Goal: Task Accomplishment & Management: Manage account settings

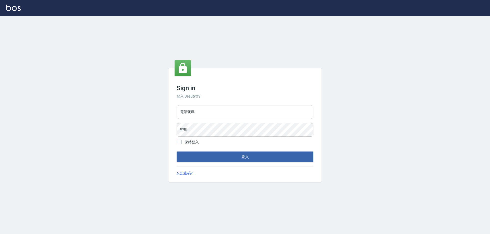
click at [212, 112] on input "電話號碼" at bounding box center [244, 112] width 137 height 14
type input "0910967130"
click at [176, 152] on button "登入" at bounding box center [244, 157] width 137 height 11
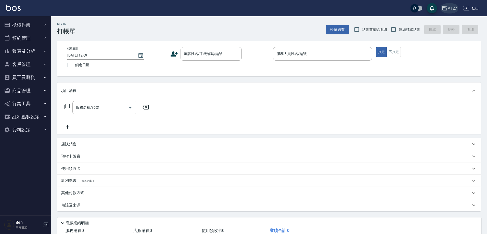
click at [454, 8] on div "AT27" at bounding box center [452, 8] width 9 height 6
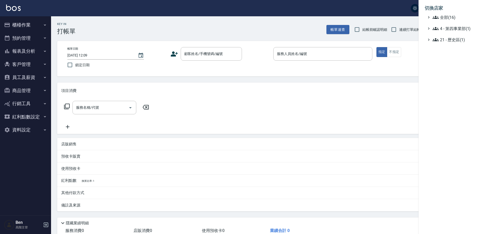
click at [455, 13] on li "切換店家" at bounding box center [453, 8] width 59 height 12
click at [455, 16] on span "全部(16)" at bounding box center [456, 17] width 49 height 6
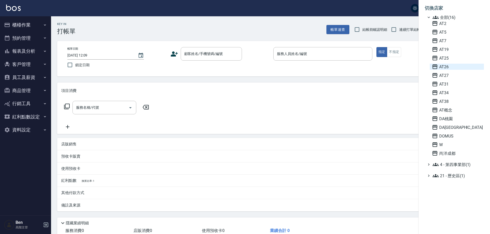
click at [449, 65] on span "AT26" at bounding box center [457, 67] width 50 height 6
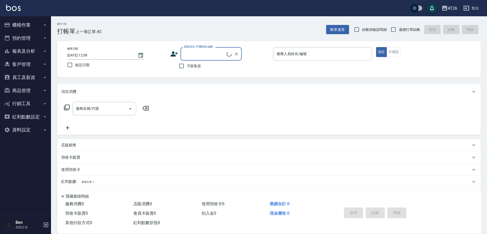
click at [35, 46] on button "報表及分析" at bounding box center [25, 51] width 47 height 13
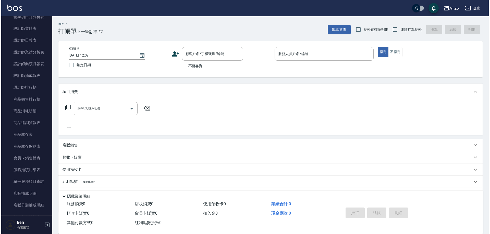
scroll to position [204, 0]
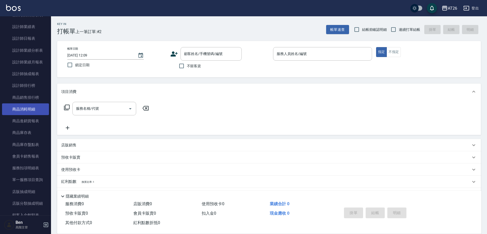
click at [28, 110] on link "商品消耗明細" at bounding box center [25, 110] width 47 height 12
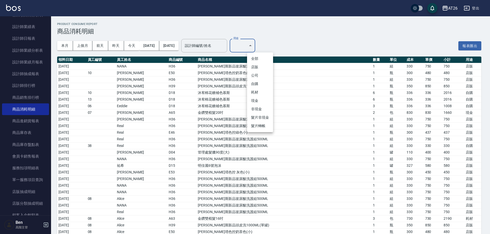
click at [257, 102] on li "現金" at bounding box center [260, 101] width 26 height 8
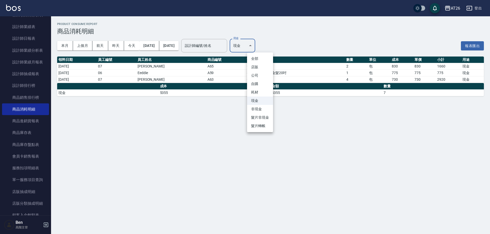
click at [257, 42] on body "AT26 登出 櫃檯作業 打帳單 帳單列表 掛單列表 座位開單 營業儀表板 現金收支登錄 高階收支登錄 材料自購登錄 每日結帳 排班表 現場電腦打卡 掃碼打卡…" at bounding box center [245, 117] width 490 height 234
click at [255, 111] on li "非現金" at bounding box center [260, 109] width 26 height 8
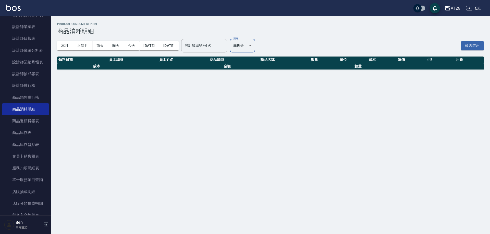
click at [262, 47] on body "AT26 登出 櫃檯作業 打帳單 帳單列表 掛單列表 座位開單 營業儀表板 現金收支登錄 高階收支登錄 材料自購登錄 每日結帳 排班表 現場電腦打卡 掃碼打卡…" at bounding box center [245, 117] width 490 height 234
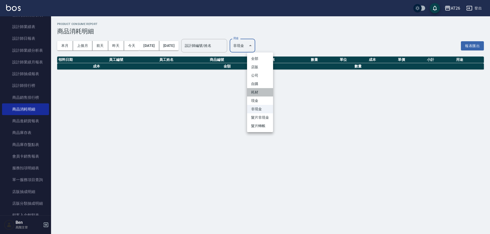
click at [260, 88] on li "耗材" at bounding box center [260, 92] width 26 height 8
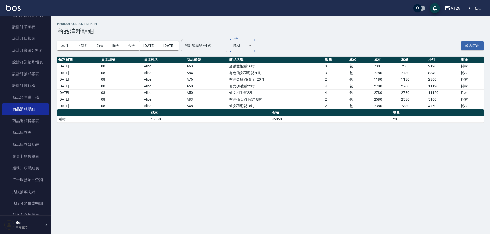
click at [259, 48] on body "AT26 登出 櫃檯作業 打帳單 帳單列表 掛單列表 座位開單 營業儀表板 現金收支登錄 高階收支登錄 材料自購登錄 每日結帳 排班表 現場電腦打卡 掃碼打卡…" at bounding box center [245, 117] width 490 height 234
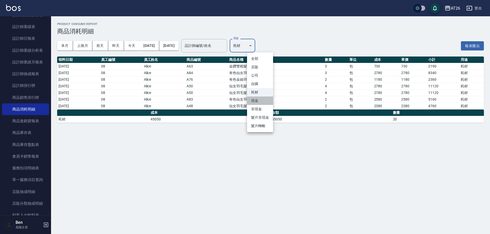
click at [251, 100] on li "現金" at bounding box center [260, 101] width 26 height 8
type input "現金"
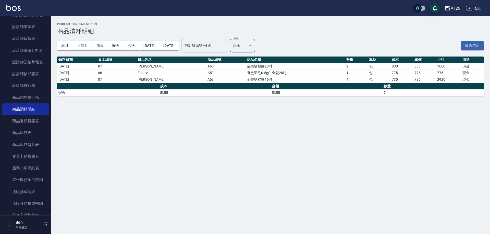
click at [452, 7] on div "AT26" at bounding box center [454, 8] width 9 height 6
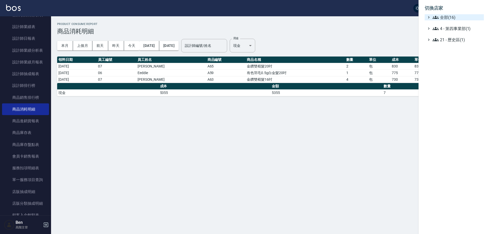
click at [458, 17] on span "全部(16)" at bounding box center [456, 17] width 49 height 6
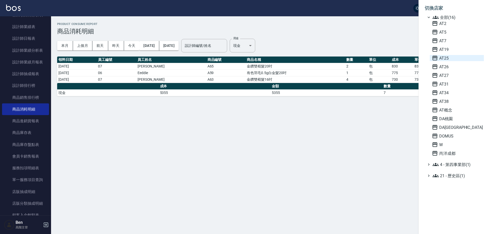
click at [445, 58] on span "AT25" at bounding box center [457, 58] width 50 height 6
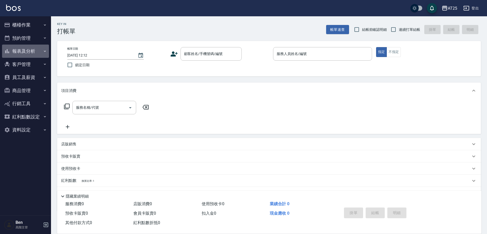
click at [28, 54] on button "報表及分析" at bounding box center [25, 51] width 47 height 13
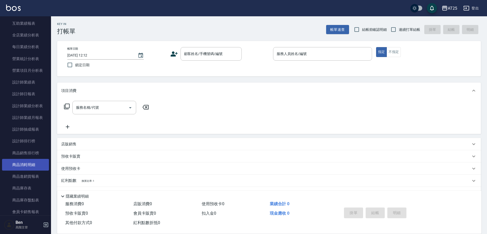
scroll to position [153, 0]
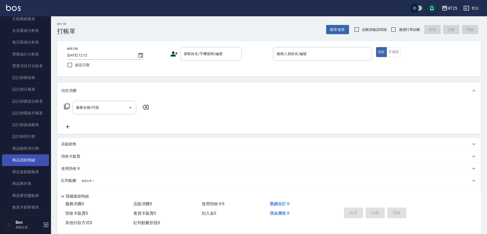
click at [28, 161] on link "商品消耗明細" at bounding box center [25, 161] width 47 height 12
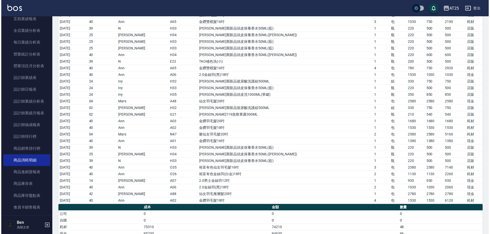
scroll to position [777, 0]
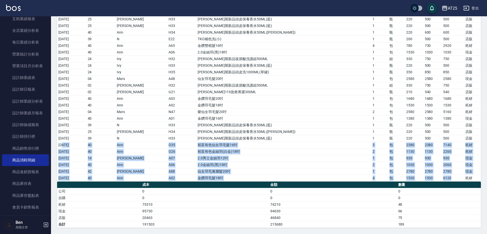
drag, startPoint x: 64, startPoint y: 144, endPoint x: 457, endPoint y: 178, distance: 394.4
click at [451, 7] on div "AT25" at bounding box center [452, 8] width 9 height 6
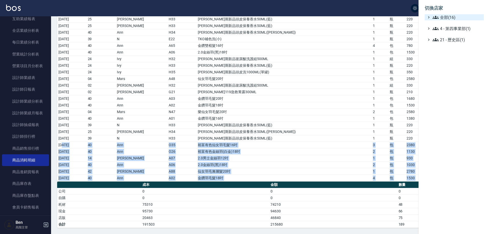
click at [455, 19] on span "全部(16)" at bounding box center [456, 17] width 49 height 6
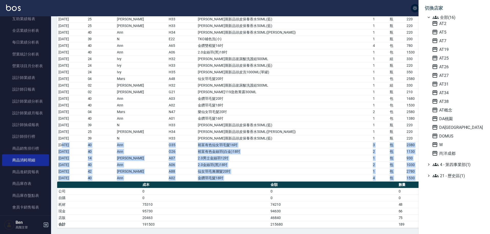
click at [460, 70] on div "AT2 AT5 AT7 AT19 AT25 AT26 AT27 AT31 AT34 AT38 AT概念 DA桃園 DA蘆洲 DOMUS W 尚洋成都" at bounding box center [456, 88] width 54 height 136
click at [459, 67] on span "AT26" at bounding box center [457, 67] width 50 height 6
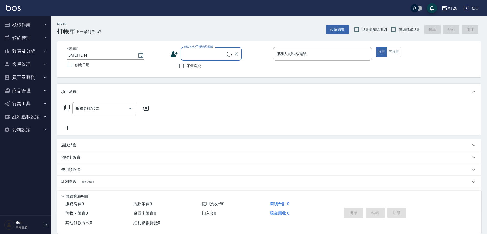
click at [22, 45] on button "報表及分析" at bounding box center [25, 51] width 47 height 13
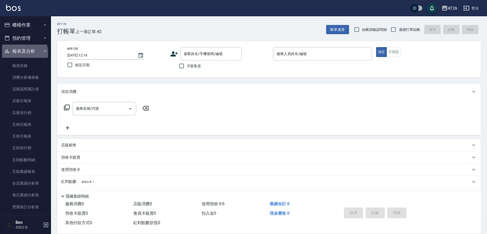
click at [24, 53] on button "報表及分析" at bounding box center [25, 51] width 47 height 13
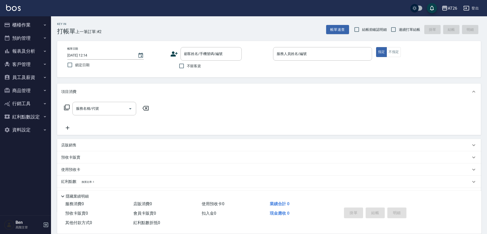
click at [24, 53] on button "報表及分析" at bounding box center [25, 51] width 47 height 13
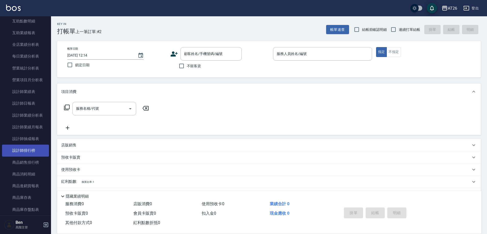
scroll to position [153, 0]
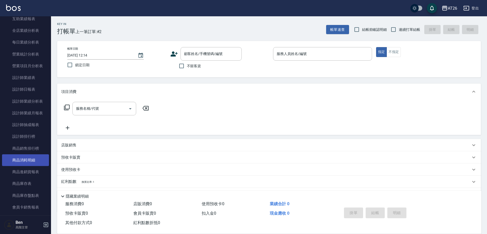
click at [36, 157] on link "商品消耗明細" at bounding box center [25, 161] width 47 height 12
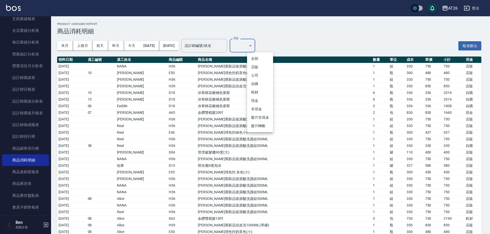
click at [260, 101] on li "現金" at bounding box center [260, 101] width 26 height 8
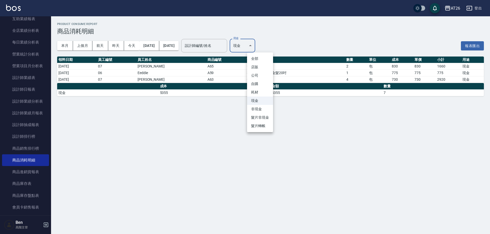
click at [259, 43] on body "AT26 登出 櫃檯作業 打帳單 帳單列表 掛單列表 座位開單 營業儀表板 現金收支登錄 高階收支登錄 材料自購登錄 每日結帳 排班表 現場電腦打卡 掃碼打卡…" at bounding box center [245, 117] width 490 height 234
click at [260, 91] on li "耗材" at bounding box center [260, 92] width 26 height 8
type input "耗材"
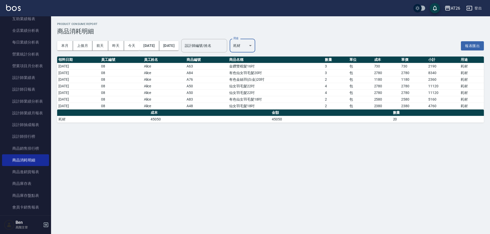
click at [449, 4] on button "AT26" at bounding box center [452, 8] width 20 height 10
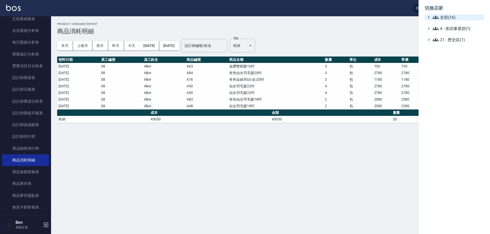
click at [448, 18] on span "全部(16)" at bounding box center [456, 17] width 49 height 6
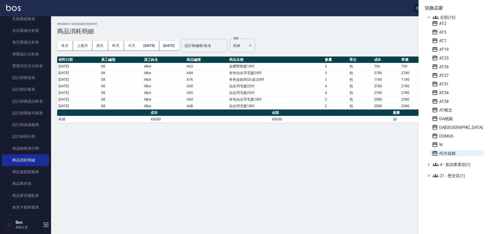
click at [446, 155] on span "尚洋成都" at bounding box center [457, 153] width 50 height 6
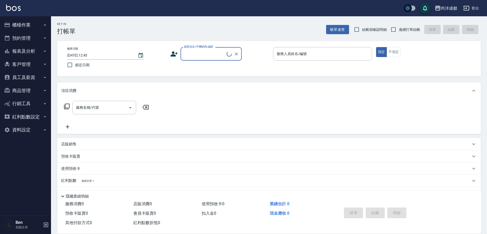
click at [26, 90] on button "商品管理" at bounding box center [25, 90] width 47 height 13
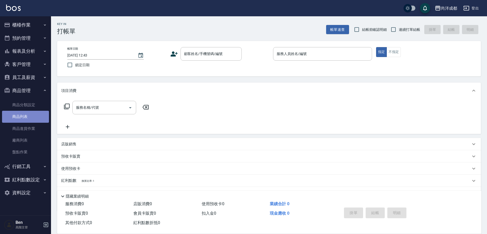
click at [19, 117] on link "商品列表" at bounding box center [25, 117] width 47 height 12
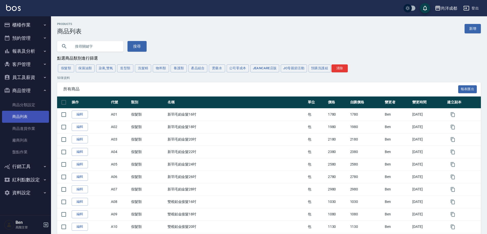
click at [99, 46] on input "text" at bounding box center [95, 47] width 48 height 14
type input "v"
type input "仙度"
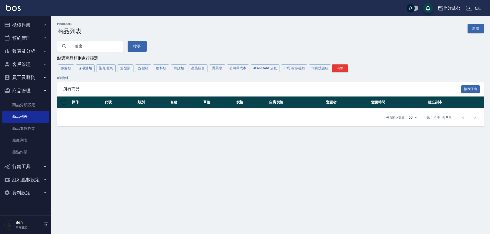
click at [94, 48] on input "仙度" at bounding box center [95, 47] width 48 height 14
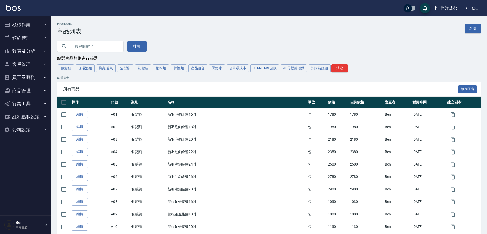
click at [85, 48] on input "text" at bounding box center [95, 47] width 48 height 14
type input "仙"
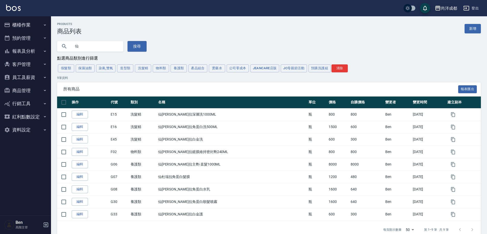
click at [448, 11] on div "尚洋成都" at bounding box center [449, 8] width 16 height 6
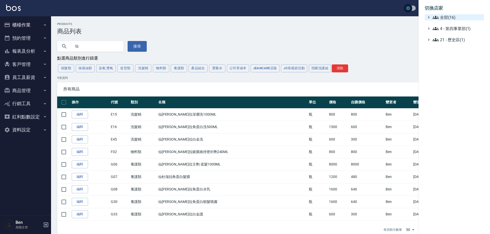
click at [450, 18] on span "全部(16)" at bounding box center [456, 17] width 49 height 6
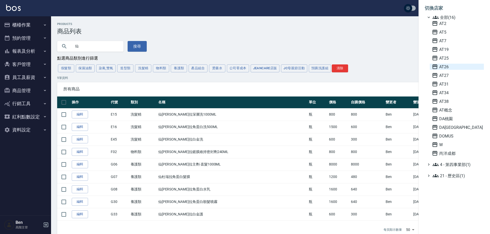
click at [451, 67] on span "AT26" at bounding box center [457, 67] width 50 height 6
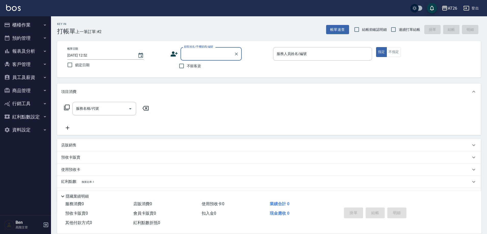
click at [32, 52] on button "報表及分析" at bounding box center [25, 51] width 47 height 13
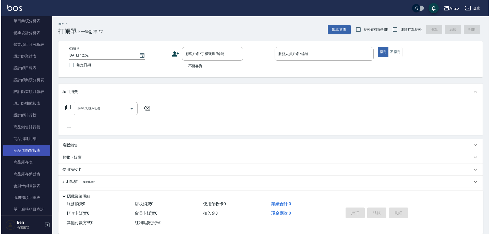
scroll to position [179, 0]
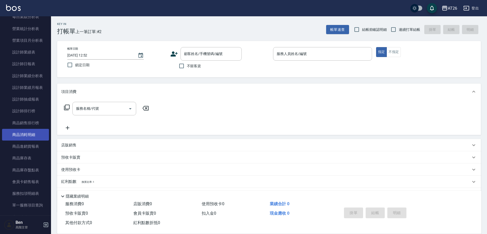
click at [26, 133] on link "商品消耗明細" at bounding box center [25, 135] width 47 height 12
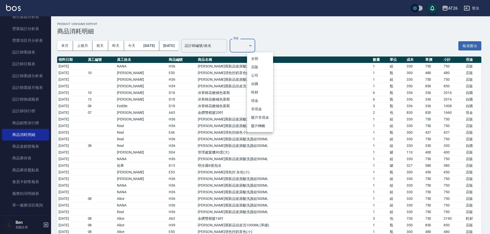
click at [257, 92] on li "耗材" at bounding box center [260, 92] width 26 height 8
type input "耗材"
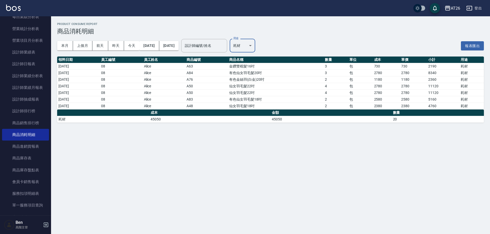
click at [462, 4] on div "AT26 登出" at bounding box center [245, 8] width 490 height 16
click at [21, 127] on link "商品銷售排行榜" at bounding box center [25, 123] width 47 height 12
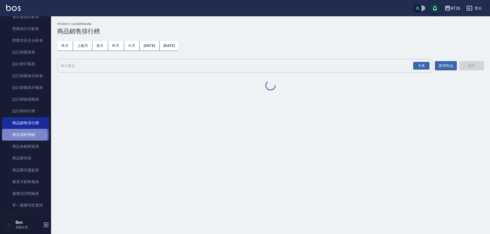
click at [22, 136] on link "商品消耗明細" at bounding box center [25, 135] width 47 height 12
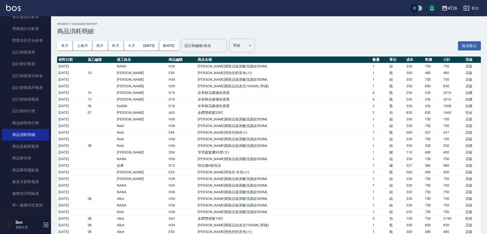
click at [341, 108] on td "沐宥棉花糖補色慕斯" at bounding box center [283, 106] width 175 height 7
click at [27, 127] on link "商品銷售排行榜" at bounding box center [25, 123] width 47 height 12
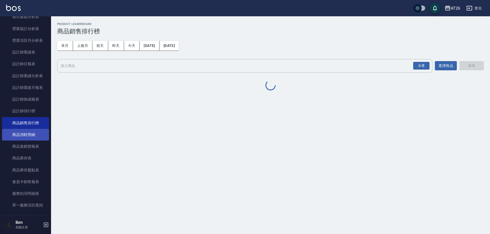
click at [24, 135] on link "商品消耗明細" at bounding box center [25, 135] width 47 height 12
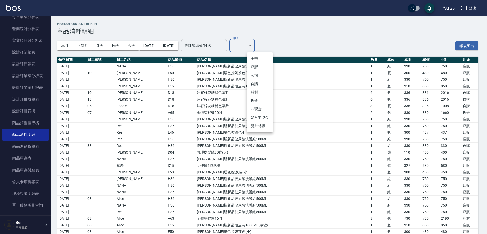
click at [261, 95] on li "耗材" at bounding box center [260, 92] width 26 height 8
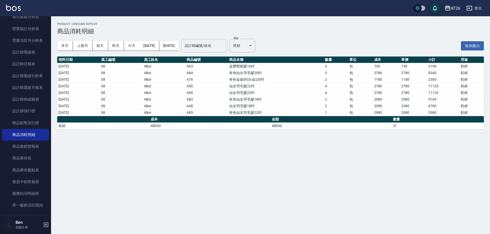
drag, startPoint x: 110, startPoint y: 113, endPoint x: 471, endPoint y: 113, distance: 360.9
click at [471, 113] on tr "2025/08/23 08 Alice A85 有色仙女羽毛髮22吋 1 包 2980 2980 2980 耗材" at bounding box center [270, 112] width 426 height 7
click at [399, 158] on div "Product Consume Report 商品消耗明細 本月 上個月 前天 昨天 今天 2025/08/01 2025/08/23 設計師編號/姓名 設計…" at bounding box center [245, 117] width 490 height 234
click at [260, 46] on body "AT26 登出 櫃檯作業 打帳單 帳單列表 掛單列表 座位開單 營業儀表板 現金收支登錄 高階收支登錄 材料自購登錄 每日結帳 排班表 現場電腦打卡 掃碼打卡…" at bounding box center [245, 117] width 490 height 234
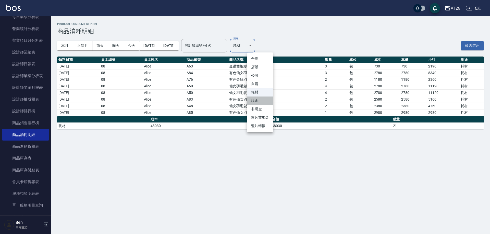
click at [263, 99] on li "現金" at bounding box center [260, 101] width 26 height 8
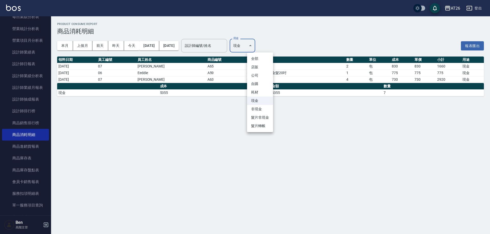
click at [251, 48] on body "AT26 登出 櫃檯作業 打帳單 帳單列表 掛單列表 座位開單 營業儀表板 現金收支登錄 高階收支登錄 材料自購登錄 每日結帳 排班表 現場電腦打卡 掃碼打卡…" at bounding box center [245, 117] width 490 height 234
click at [260, 93] on li "耗材" at bounding box center [260, 92] width 26 height 8
type input "耗材"
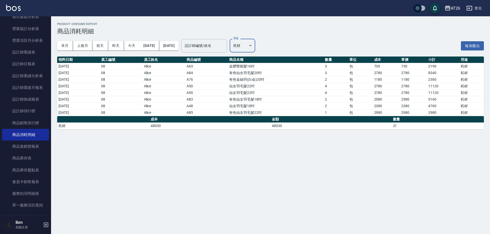
click at [441, 5] on div "AT26 登出" at bounding box center [245, 8] width 490 height 16
click at [450, 13] on button "AT26" at bounding box center [452, 8] width 20 height 10
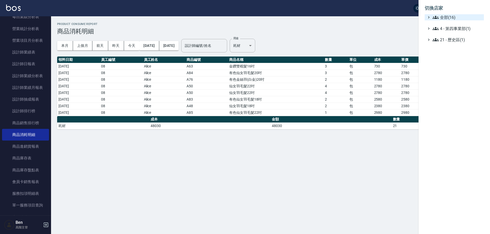
click at [452, 17] on span "全部(16)" at bounding box center [456, 17] width 49 height 6
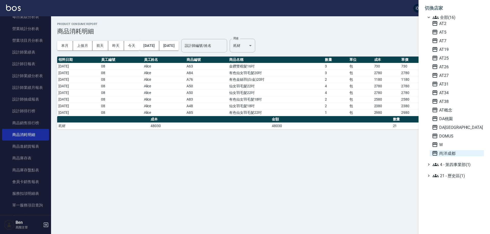
click at [451, 153] on span "尚洋成都" at bounding box center [457, 153] width 50 height 6
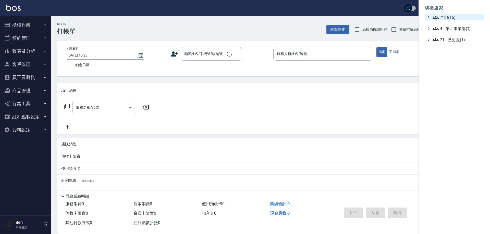
click at [447, 15] on span "全部(16)" at bounding box center [456, 17] width 49 height 6
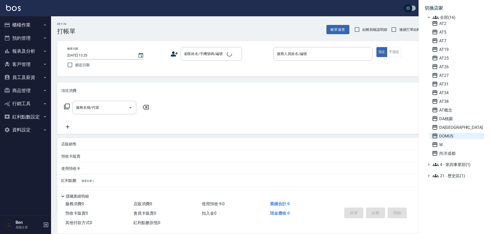
click at [454, 133] on span "DOMUS" at bounding box center [457, 136] width 50 height 6
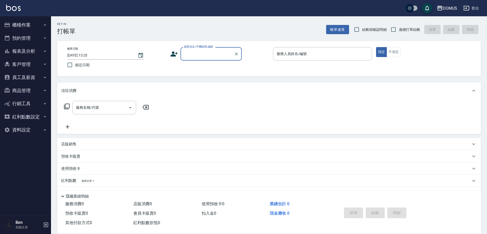
click at [24, 91] on button "商品管理" at bounding box center [25, 90] width 47 height 13
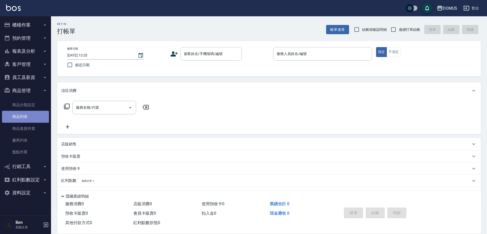
click at [19, 118] on link "商品列表" at bounding box center [25, 117] width 47 height 12
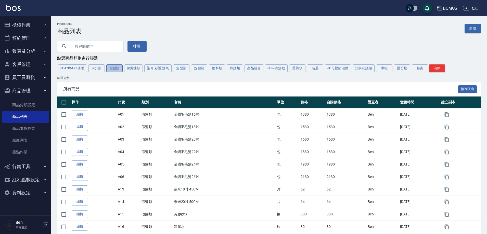
click at [113, 67] on button "假髮類" at bounding box center [114, 69] width 16 height 8
click at [477, 29] on link "新增" at bounding box center [473, 28] width 16 height 9
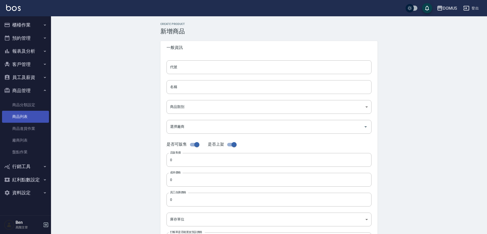
click at [12, 113] on link "商品列表" at bounding box center [25, 117] width 47 height 12
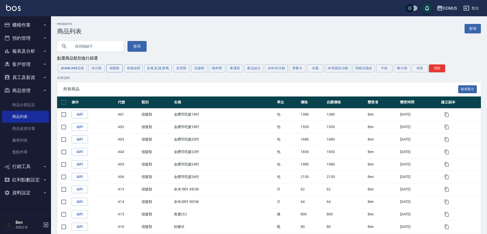
click at [110, 69] on button "假髮類" at bounding box center [114, 69] width 16 height 8
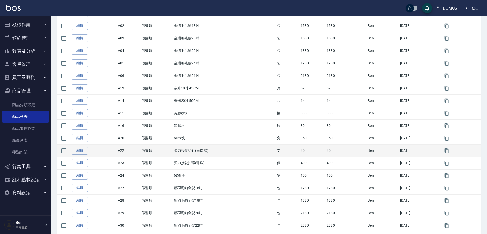
scroll to position [102, 0]
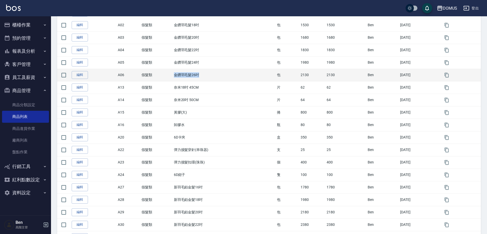
drag, startPoint x: 169, startPoint y: 76, endPoint x: 212, endPoint y: 76, distance: 43.1
click at [212, 76] on tr "編輯 A06 假髮類 金鑽羽毛髮26吋 包 2130 2130 Ben 2023/04/12" at bounding box center [269, 75] width 424 height 12
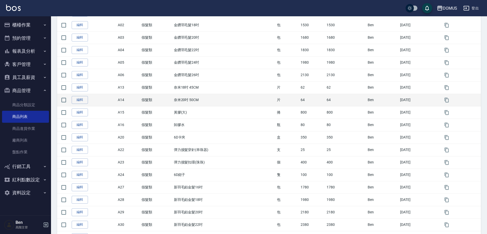
click at [226, 106] on td "奈米20吋 50CM" at bounding box center [224, 100] width 103 height 12
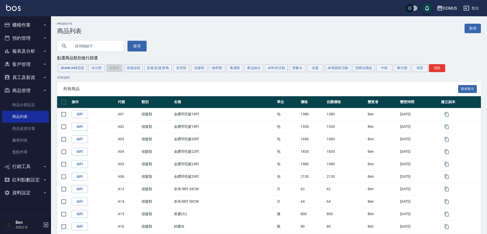
scroll to position [0, 0]
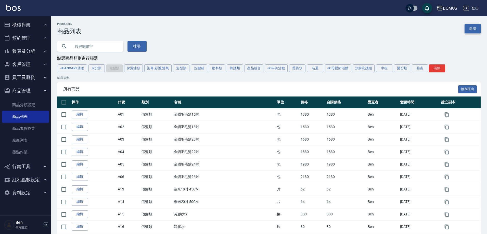
click at [469, 26] on link "新增" at bounding box center [473, 28] width 16 height 9
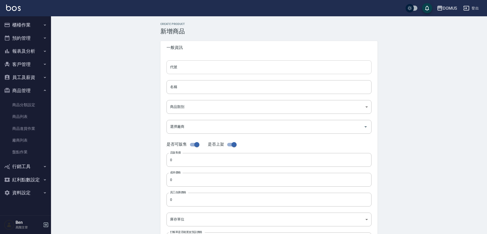
click at [188, 66] on input "代號" at bounding box center [269, 67] width 205 height 14
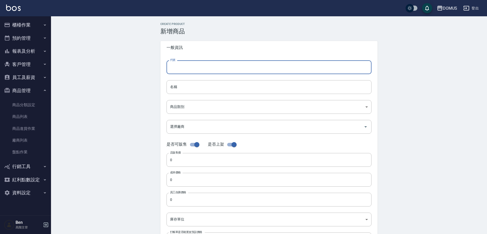
type input "a"
type input "A07"
click at [197, 87] on input "名稱" at bounding box center [269, 87] width 205 height 14
paste input "金鑽羽毛髮26吋"
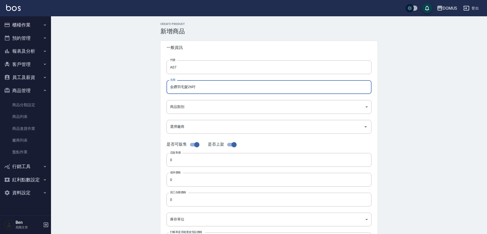
click at [200, 87] on input "金鑽羽毛髮26吋" at bounding box center [269, 87] width 205 height 14
click at [175, 91] on input "金鑽羽毛髮30吋" at bounding box center [269, 87] width 205 height 14
type input "金鑽羽毛髮30吋"
click at [186, 110] on body "DOMUS 登出 櫃檯作業 打帳單 帳單列表 掛單列表 座位開單 營業儀表板 現金收支登錄 高階收支登錄 材料自購登錄 每日結帳 排班表 現場電腦打卡 掃碼打…" at bounding box center [243, 176] width 487 height 352
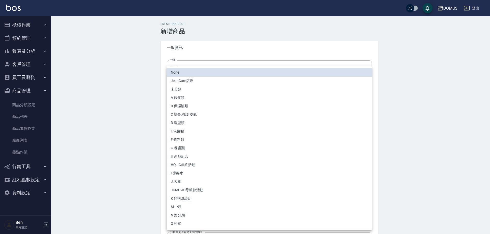
click at [186, 100] on li "A 假髮類" at bounding box center [269, 98] width 205 height 8
type input "fee61d36-997c-4f65-b2ba-930541b8246e"
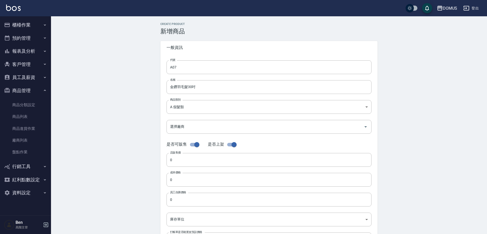
click at [184, 168] on div "代號 A07 代號 名稱 金鑽羽毛髮30吋 名稱 商品類別 A 假髮類 fee61d36-997c-4f65-b2ba-930541b8246e 商品類別…" at bounding box center [268, 156] width 217 height 205
click at [184, 162] on input "0" at bounding box center [269, 160] width 205 height 14
drag, startPoint x: 194, startPoint y: 165, endPoint x: 140, endPoint y: 166, distance: 53.6
click at [140, 166] on div "Create Product 新增商品 一般資訊 代號 A07 代號 名稱 金鑽羽毛髮30吋 名稱 商品類別 A 假髮類 fee61d36-997c-4f…" at bounding box center [269, 184] width 436 height 336
type input "2430"
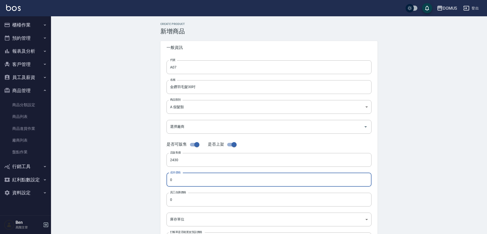
click at [179, 180] on input "0" at bounding box center [269, 180] width 205 height 14
paste input "243"
type input "2430"
click at [181, 198] on input "0" at bounding box center [269, 200] width 205 height 14
paste input "243"
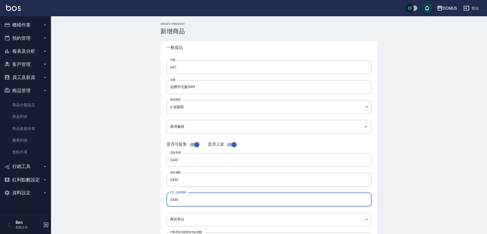
type input "2430"
click at [180, 221] on body "DOMUS 登出 櫃檯作業 打帳單 帳單列表 掛單列表 座位開單 營業儀表板 現金收支登錄 高階收支登錄 材料自購登錄 每日結帳 排班表 現場電腦打卡 掃碼打…" at bounding box center [243, 176] width 487 height 352
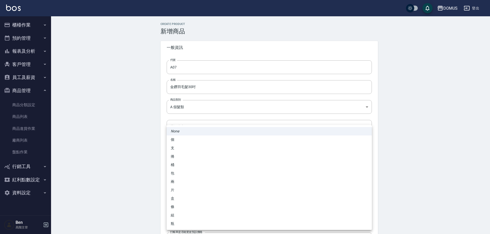
click at [179, 176] on li "包" at bounding box center [269, 173] width 205 height 8
type input "包"
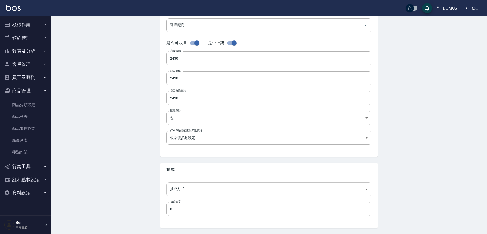
scroll to position [102, 0]
click at [191, 186] on body "DOMUS 登出 櫃檯作業 打帳單 帳單列表 掛單列表 座位開單 營業儀表板 現金收支登錄 高階收支登錄 材料自購登錄 每日結帳 排班表 現場電腦打卡 掃碼打…" at bounding box center [243, 74] width 487 height 352
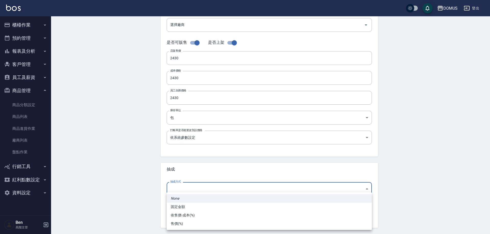
click at [190, 214] on li "依售價-成本(%)" at bounding box center [269, 215] width 205 height 8
type input "byCost"
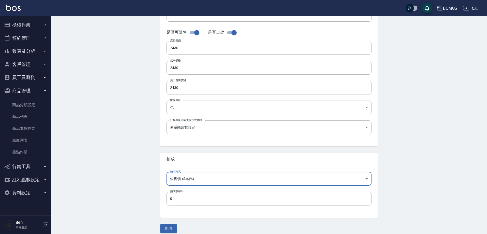
scroll to position [118, 0]
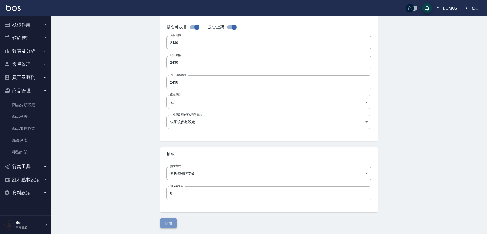
click at [168, 224] on button "新增" at bounding box center [168, 223] width 16 height 9
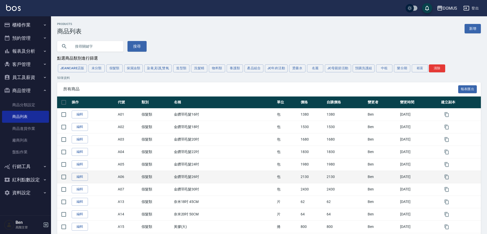
click at [399, 180] on td "2023/04/12" at bounding box center [419, 177] width 41 height 12
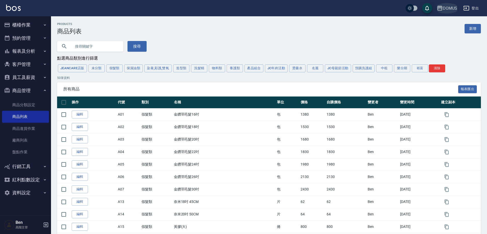
click at [441, 10] on icon "button" at bounding box center [439, 8] width 5 height 5
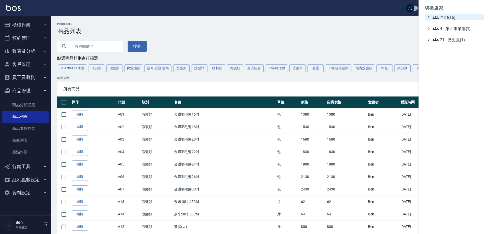
click at [450, 20] on span "全部(16)" at bounding box center [456, 17] width 49 height 6
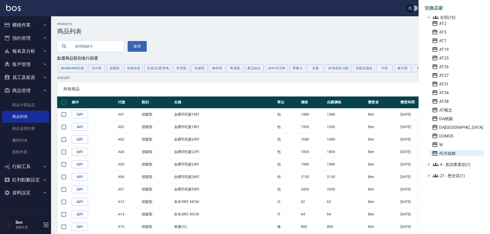
click at [459, 152] on span "尚洋成都" at bounding box center [457, 153] width 50 height 6
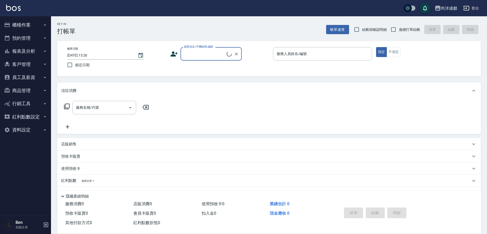
click at [26, 88] on button "商品管理" at bounding box center [25, 90] width 47 height 13
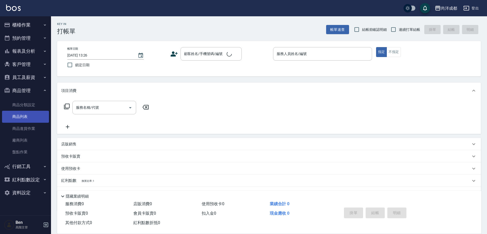
click at [23, 114] on link "商品列表" at bounding box center [25, 117] width 47 height 12
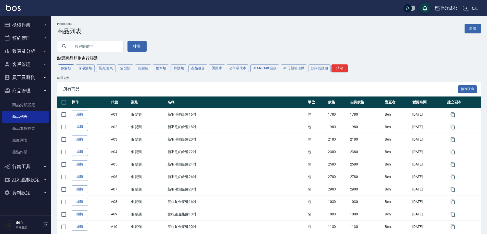
click at [65, 67] on button "假髮類" at bounding box center [66, 69] width 16 height 8
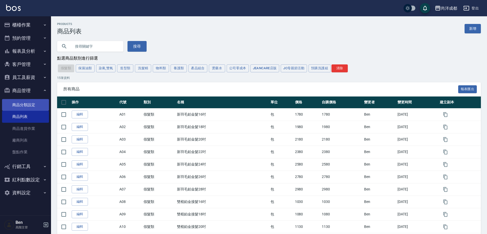
click at [29, 103] on link "商品分類設定" at bounding box center [25, 105] width 47 height 12
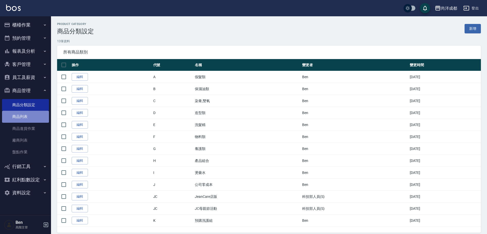
click at [27, 114] on link "商品列表" at bounding box center [25, 117] width 47 height 12
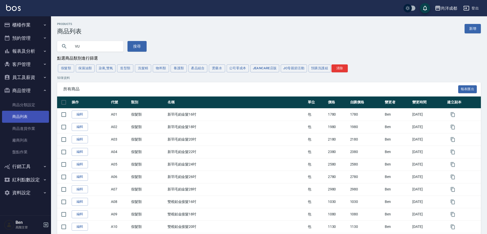
type input "V"
type input "仙"
click at [139, 44] on button "搜尋" at bounding box center [137, 46] width 19 height 11
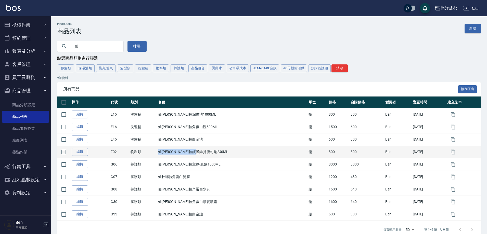
drag, startPoint x: 161, startPoint y: 153, endPoint x: 226, endPoint y: 154, distance: 65.3
click at [226, 154] on tr "編輯 F02 物料類 仙[PERSON_NAME]拉鍍膜維持密封劑240ML 瓶 800 800 [PERSON_NAME] [DATE]" at bounding box center [269, 152] width 424 height 12
copy tr "物料類 仙[PERSON_NAME]拉鍍膜維持密封劑240ML"
